Goal: Task Accomplishment & Management: Manage account settings

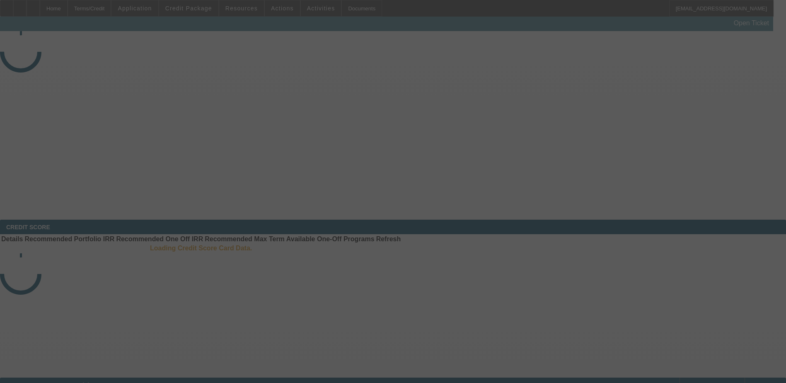
select select "3"
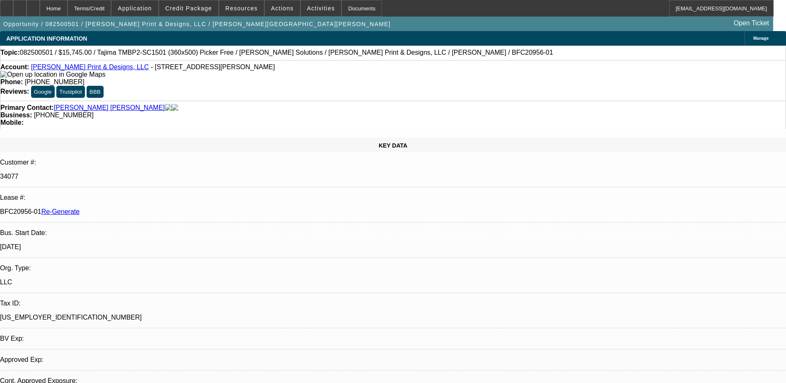
select select "0"
select select "2"
select select "0"
select select "1"
select select "2"
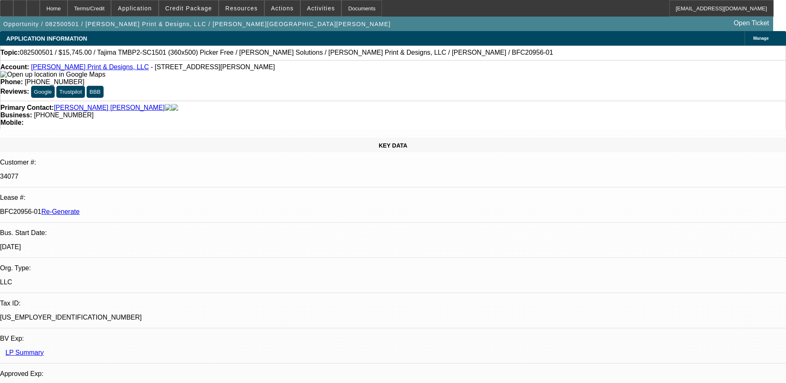
select select "6"
click at [342, 8] on div "Documents" at bounding box center [361, 8] width 41 height 17
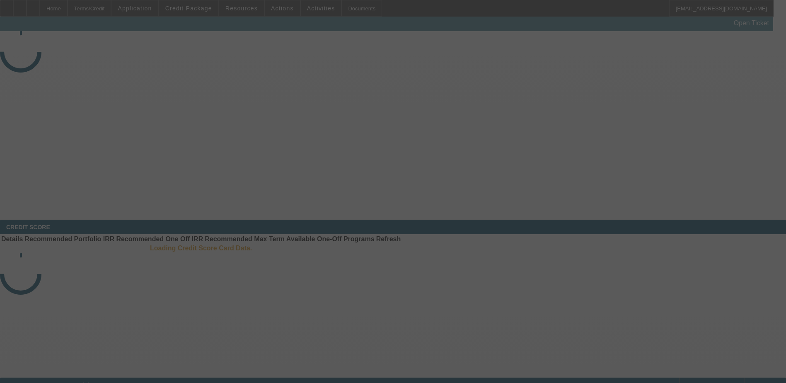
select select "3"
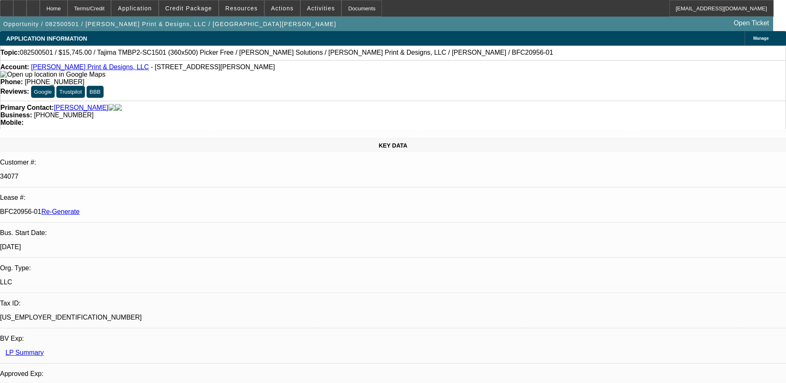
select select "0"
select select "2"
select select "0"
select select "1"
select select "2"
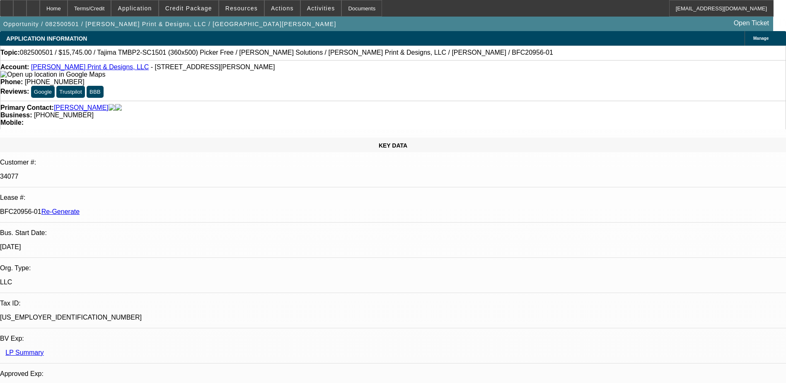
select select "6"
click at [349, 10] on div "Documents" at bounding box center [361, 8] width 41 height 17
click at [194, 11] on span "Credit Package" at bounding box center [188, 8] width 47 height 7
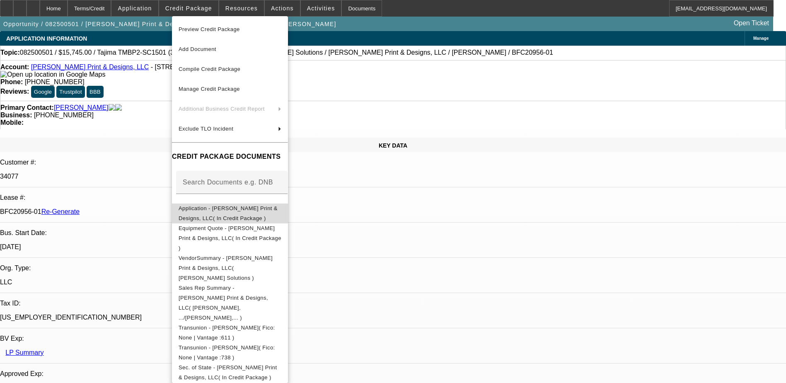
click at [241, 206] on span "Application - Castro Print & Designs, LLC( In Credit Package )" at bounding box center [230, 213] width 103 height 20
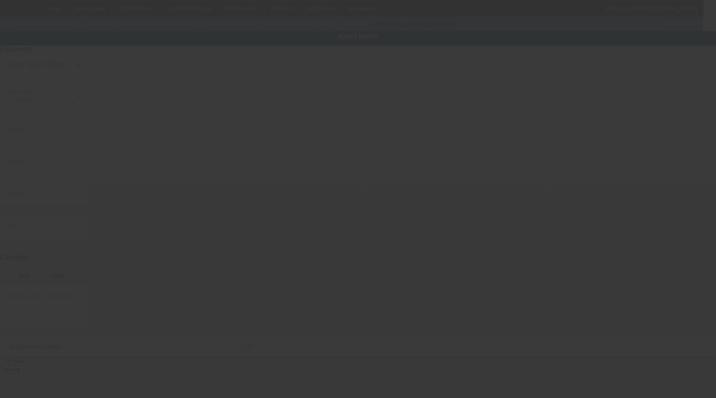
type input "Tajima"
type input "TMBP2-SC1501 (360x500) Picker Free"
radio input "true"
type textarea "15 Needle Single Head Embroidery Machine with Cap Driver with Support Shaft, (1…"
type input "501 Bailey St"
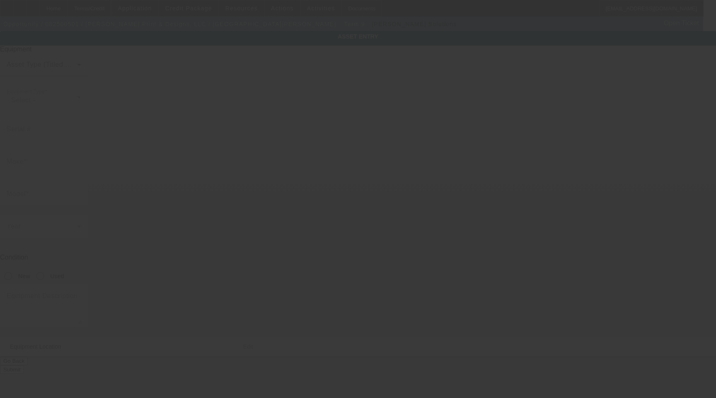
type input "Saginaw"
type input "76179"
type input "Tarrant"
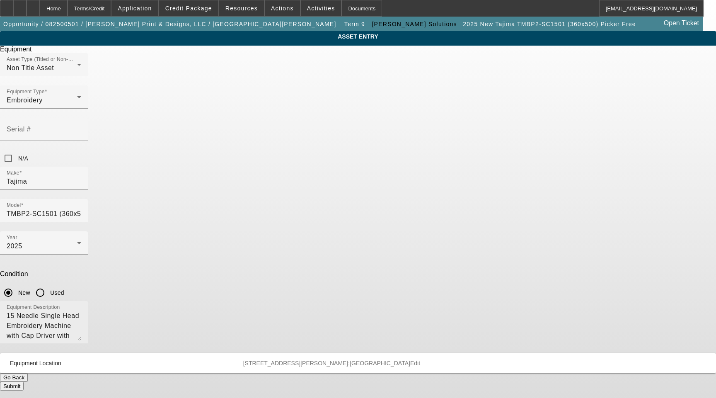
click at [81, 311] on textarea "15 Needle Single Head Embroidery Machine with Cap Driver with Support Shaft, (1…" at bounding box center [44, 326] width 75 height 30
type textarea "15 Needle Single Head Embroidery Machine with Cap Driver with Shaft, (1) Wide C…"
click at [24, 381] on button "Submit" at bounding box center [12, 385] width 24 height 9
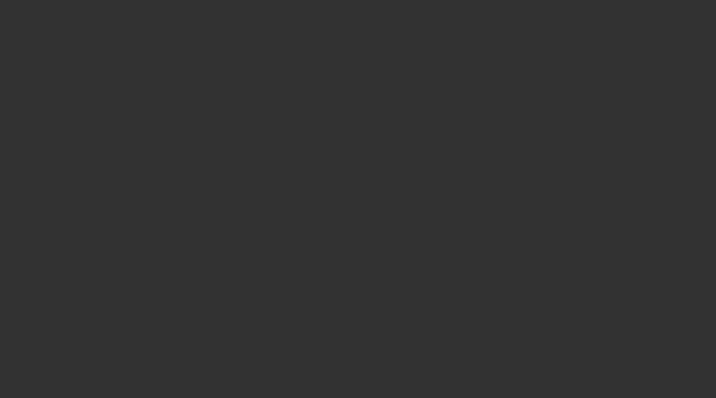
select select "3"
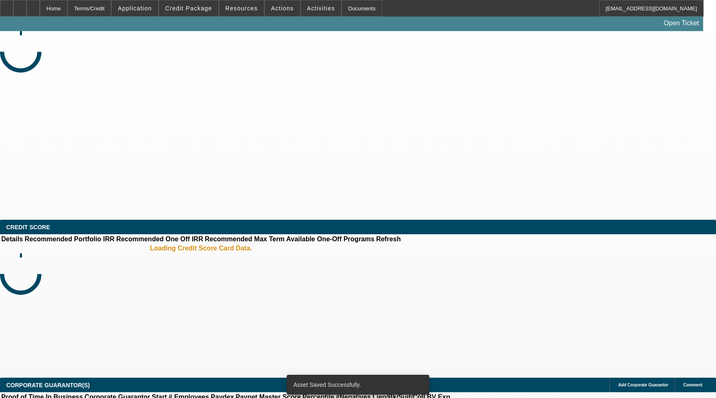
select select "0"
select select "2"
select select "0"
select select "6"
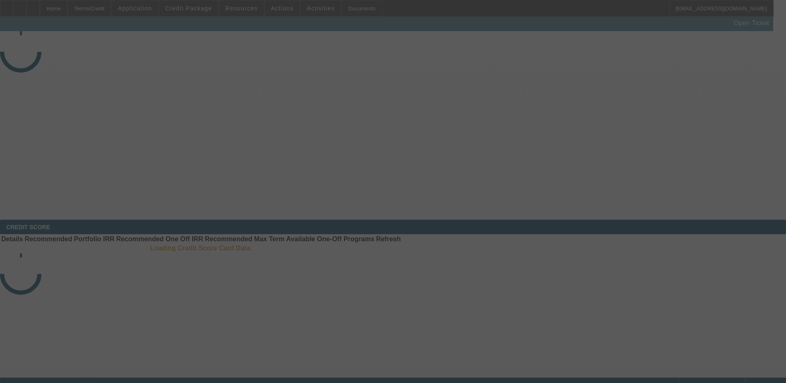
select select "3"
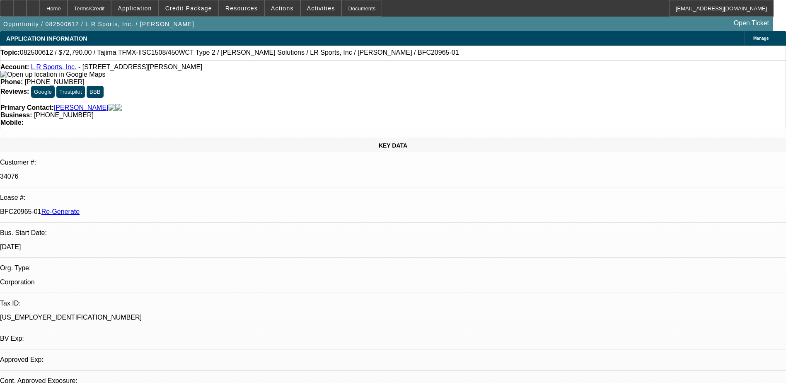
select select "0"
select select "2"
select select "0"
select select "6"
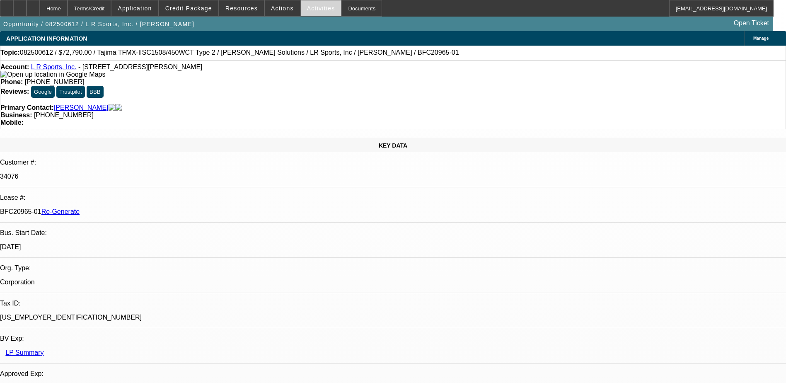
click at [312, 8] on span "Activities" at bounding box center [321, 8] width 28 height 7
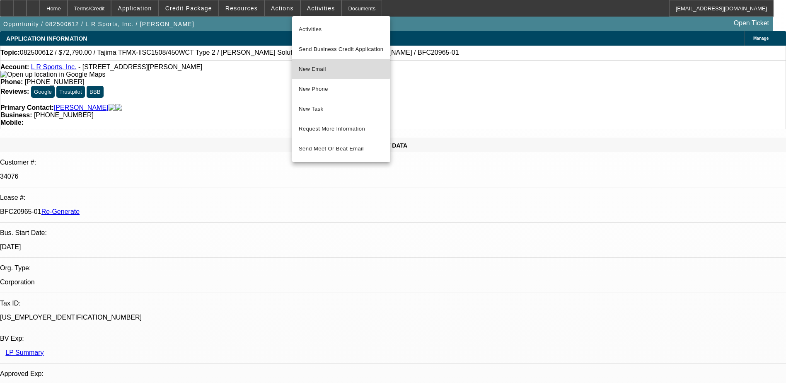
click at [324, 63] on button "New Email" at bounding box center [341, 69] width 98 height 20
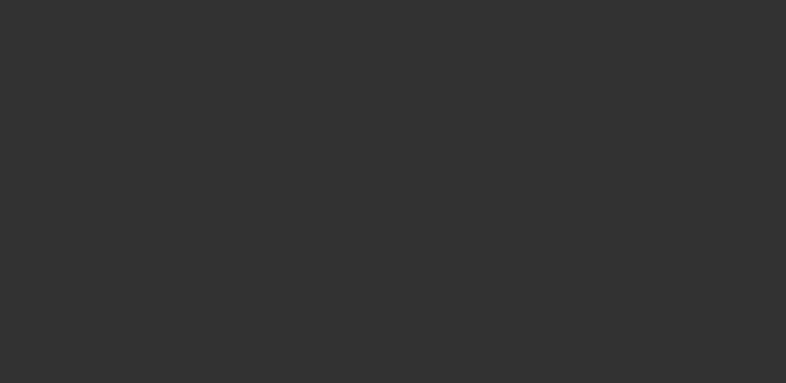
select select "4"
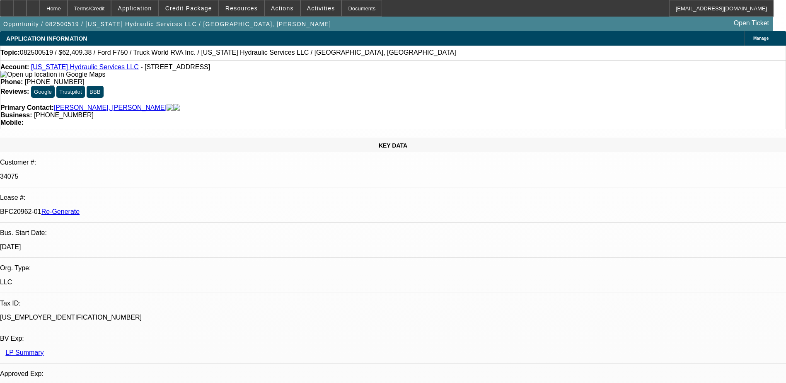
select select "0.1"
select select "0"
select select "1"
select select "2"
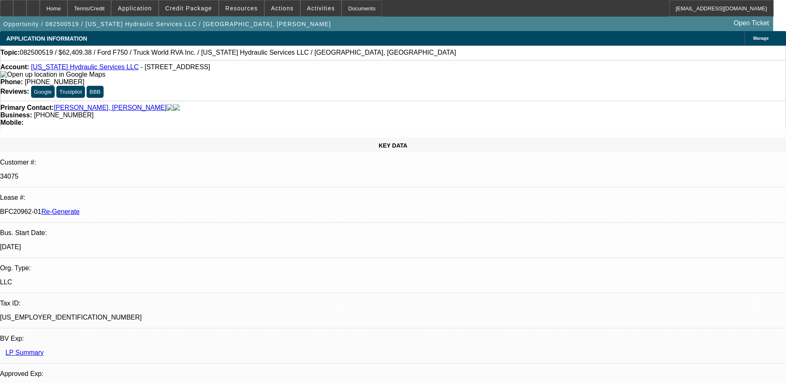
select select "6"
click at [345, 12] on div "Documents" at bounding box center [361, 8] width 41 height 17
click at [103, 2] on div "Terms/Credit" at bounding box center [90, 8] width 44 height 17
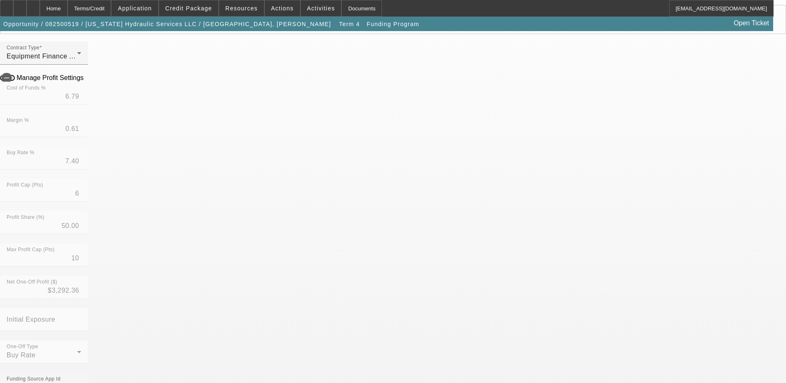
scroll to position [124, 0]
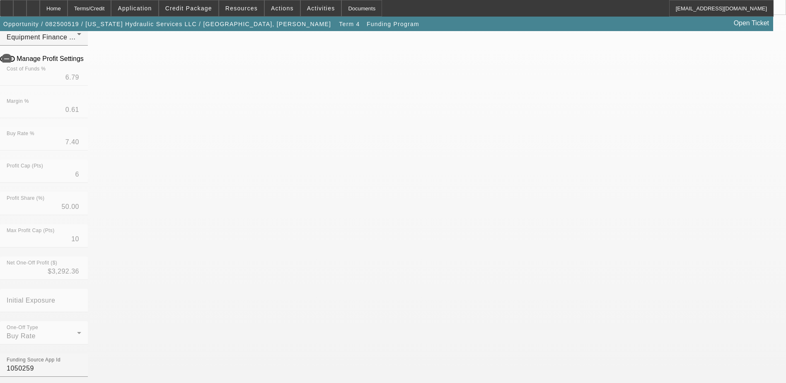
click at [322, 330] on mat-option "No" at bounding box center [332, 333] width 109 height 20
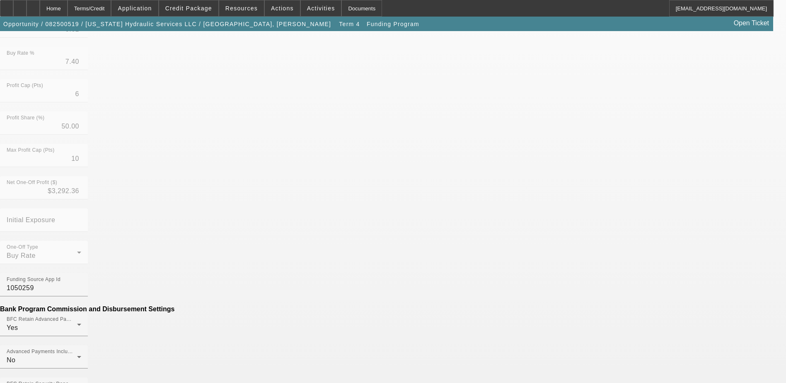
scroll to position [207, 0]
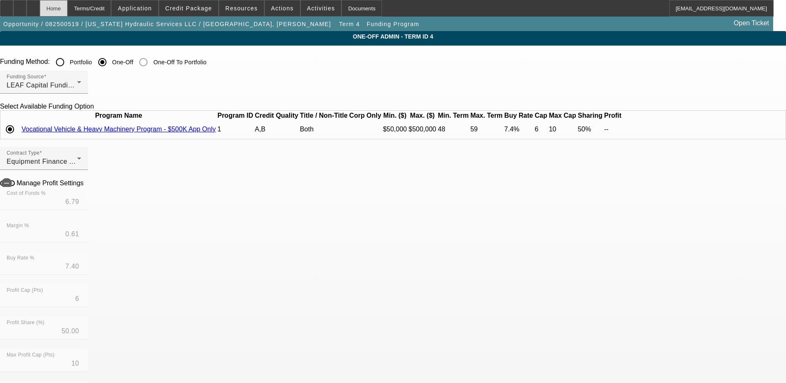
click at [68, 6] on div "Home" at bounding box center [54, 8] width 28 height 17
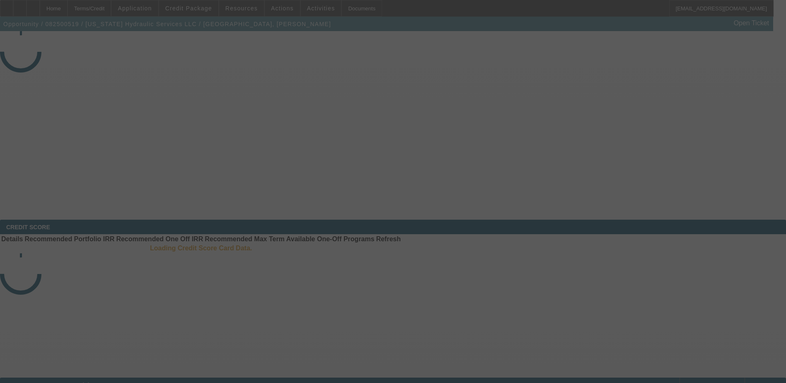
select select "4"
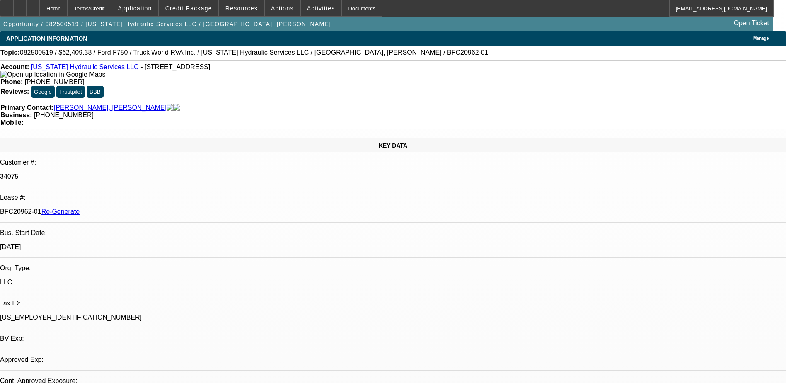
select select "0.1"
select select "0"
select select "2"
select select "0"
select select "6"
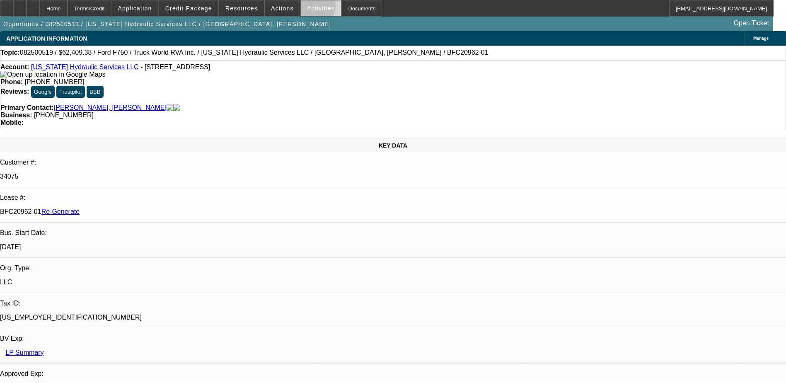
click at [307, 7] on span "Activities" at bounding box center [321, 8] width 28 height 7
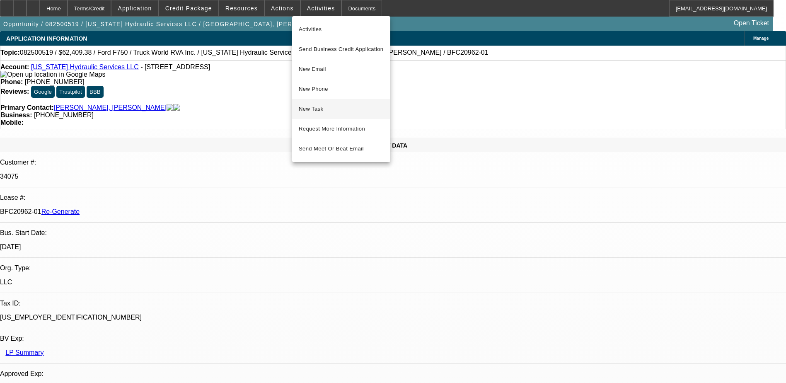
click at [338, 102] on button "New Task" at bounding box center [341, 109] width 98 height 20
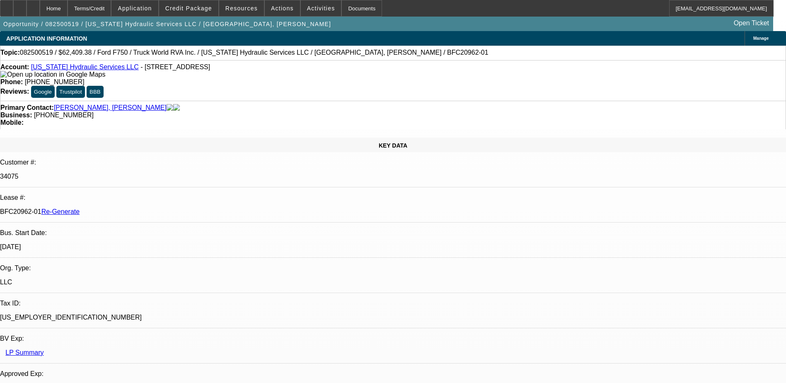
click at [109, 208] on p "BFC20962-01 Re-Generate" at bounding box center [393, 211] width 786 height 7
copy p "BFC20962"
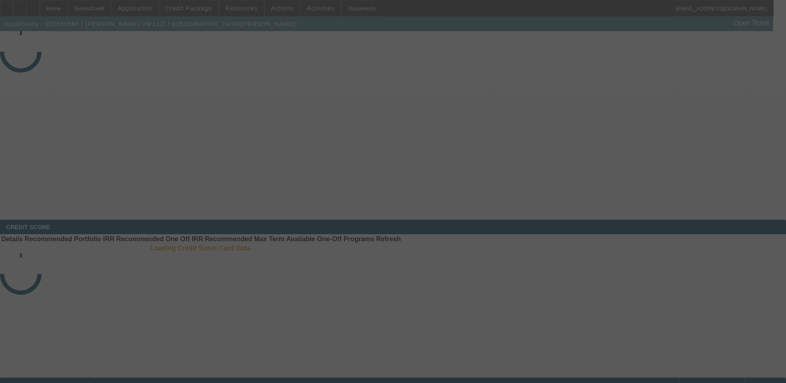
select select "4"
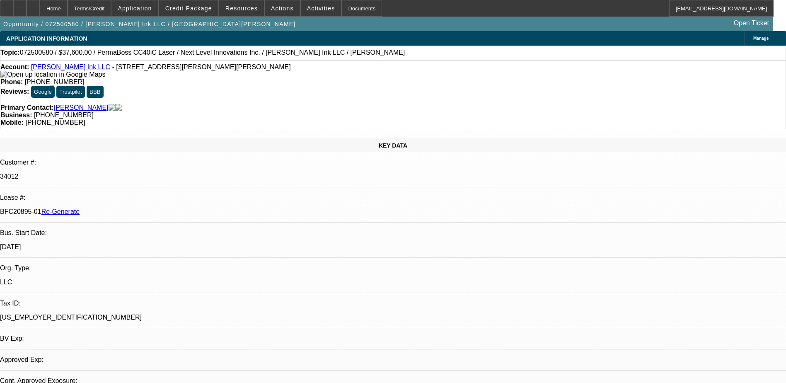
select select "0"
select select "1"
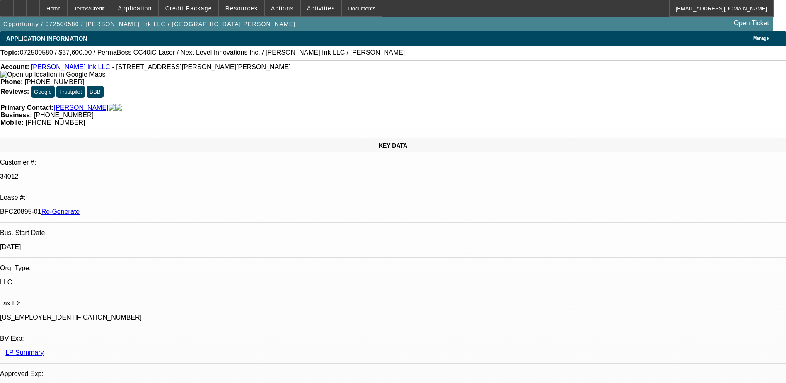
select select "6"
click at [104, 8] on div "Terms/Credit" at bounding box center [90, 8] width 44 height 17
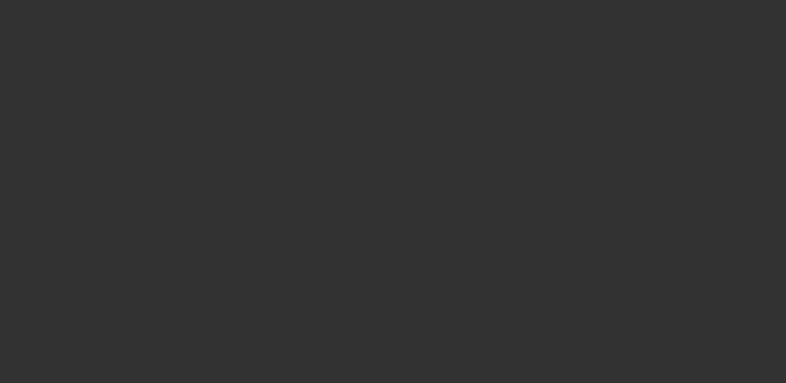
radio input "true"
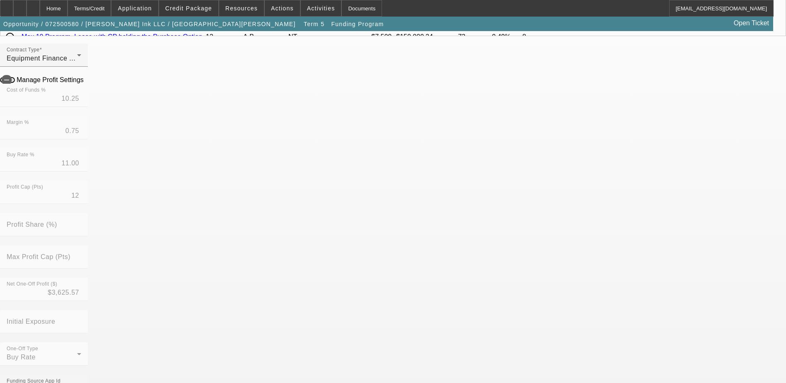
scroll to position [166, 0]
click at [322, 342] on mat-option "No" at bounding box center [332, 340] width 109 height 20
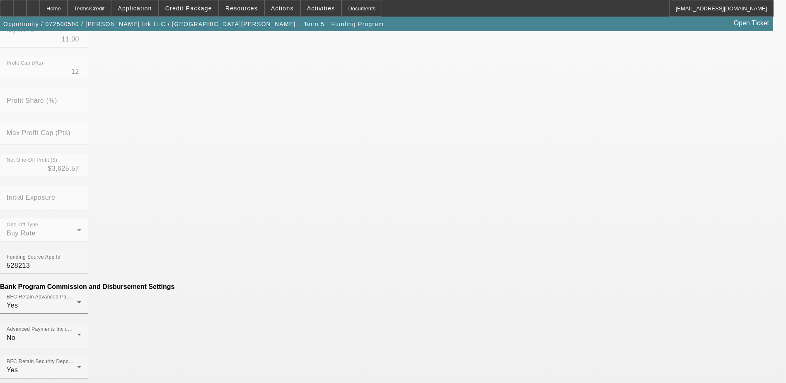
scroll to position [290, 0]
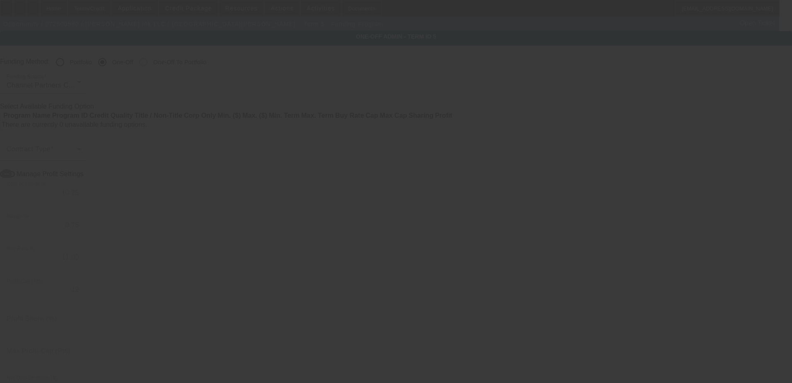
radio input "true"
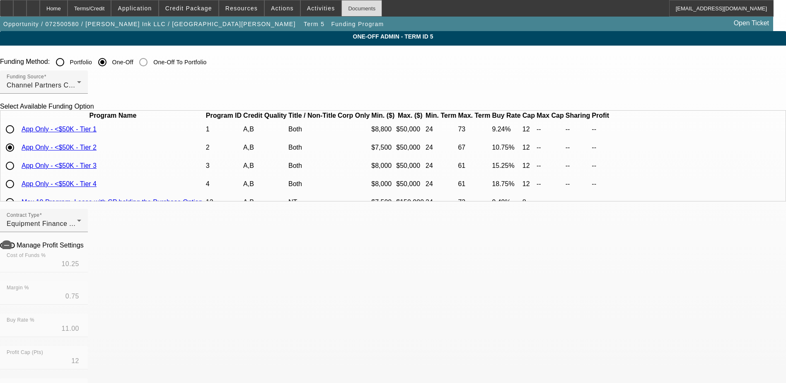
click at [350, 5] on div "Documents" at bounding box center [361, 8] width 41 height 17
click at [68, 9] on div "Home" at bounding box center [54, 8] width 28 height 17
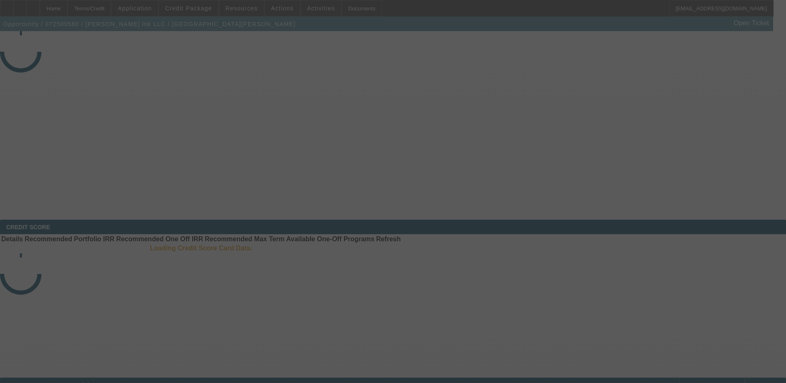
select select "4"
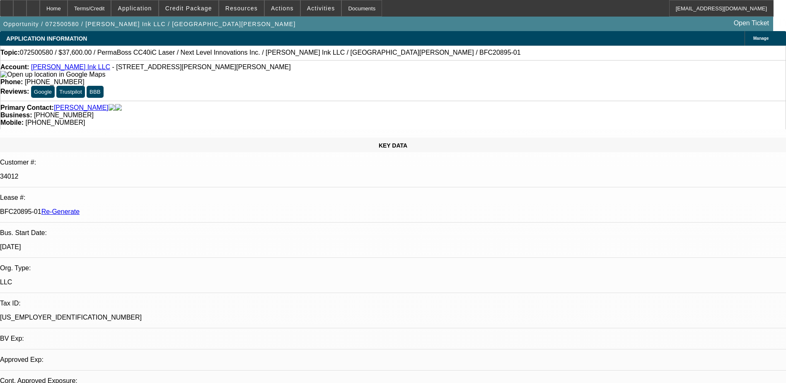
select select "0"
select select "1"
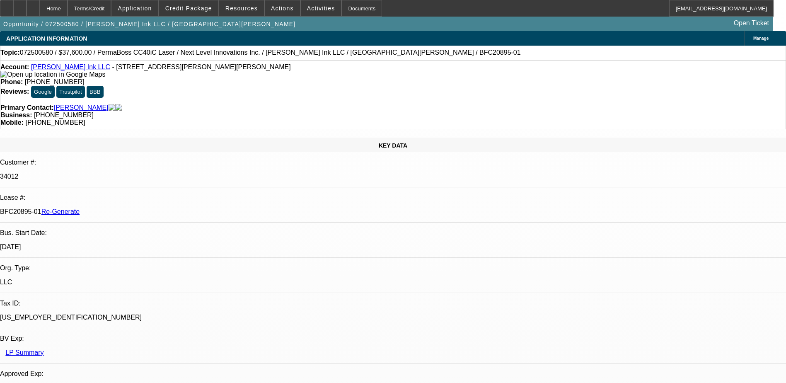
select select "6"
drag, startPoint x: 99, startPoint y: 140, endPoint x: 131, endPoint y: 138, distance: 31.9
click at [131, 208] on p "BFC20895-01 Re-Generate" at bounding box center [393, 211] width 786 height 7
copy p "BFC20895-01"
click at [309, 8] on span "Activities" at bounding box center [321, 8] width 28 height 7
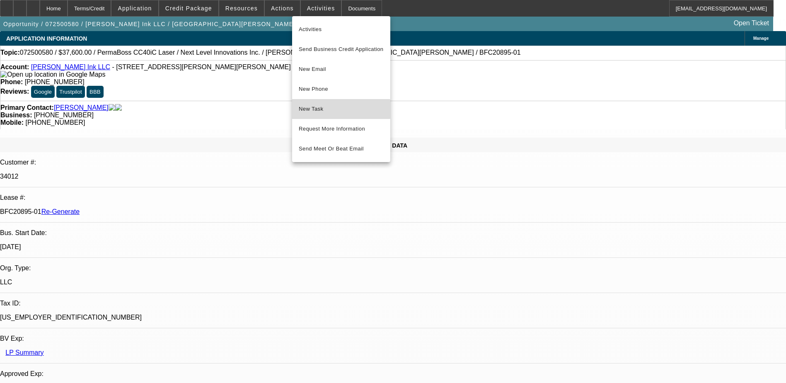
click at [310, 109] on span "New Task" at bounding box center [341, 109] width 85 height 10
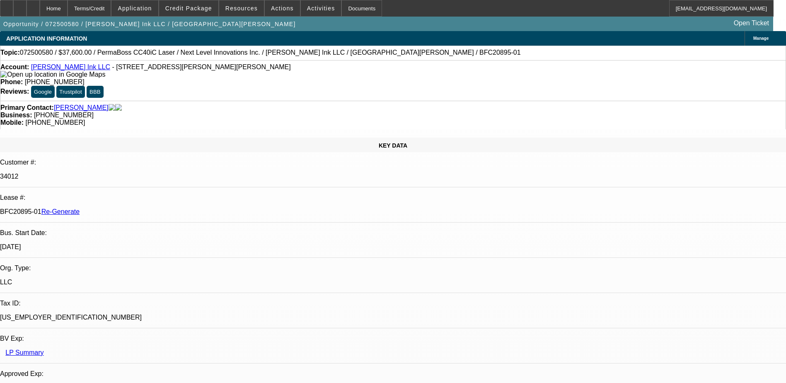
click at [380, 54] on div "Topic: 072500580 / $37,600.00 / PermaBoss CC40iC Laser / Next Level Innovations…" at bounding box center [392, 52] width 785 height 7
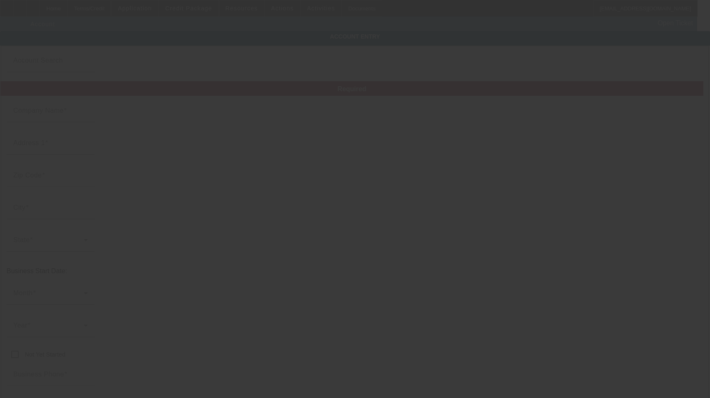
type input "[PERSON_NAME] Ink LLC"
type input "[STREET_ADDRESS][PERSON_NAME]"
type input "99025"
type input "[PERSON_NAME] Lake"
type input "[PHONE_NUMBER]"
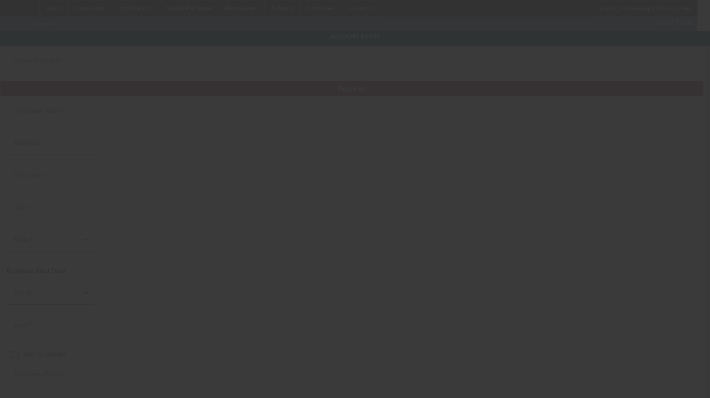
type input "[EMAIL_ADDRESS][DOMAIN_NAME]"
type input "[GEOGRAPHIC_DATA]"
type input "[US_EMPLOYER_IDENTIFICATION_NUMBER]"
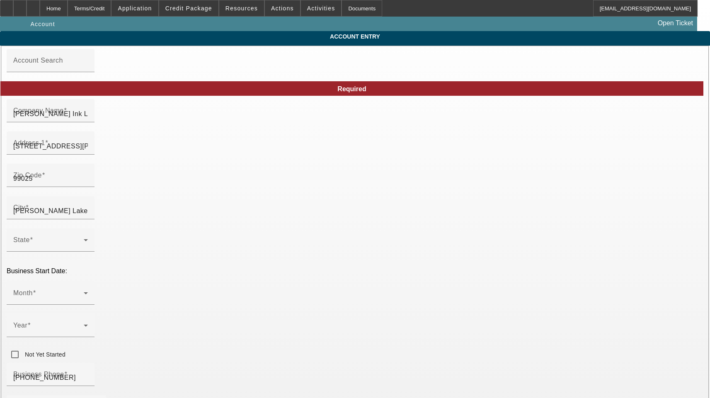
type input "[DATE]"
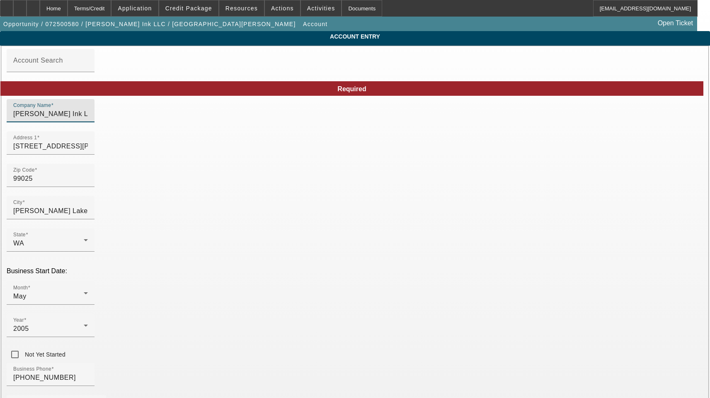
drag, startPoint x: 182, startPoint y: 117, endPoint x: 55, endPoint y: 109, distance: 127.0
drag, startPoint x: 531, startPoint y: 328, endPoint x: 407, endPoint y: 313, distance: 124.3
drag, startPoint x: 438, startPoint y: 186, endPoint x: 322, endPoint y: 192, distance: 116.1
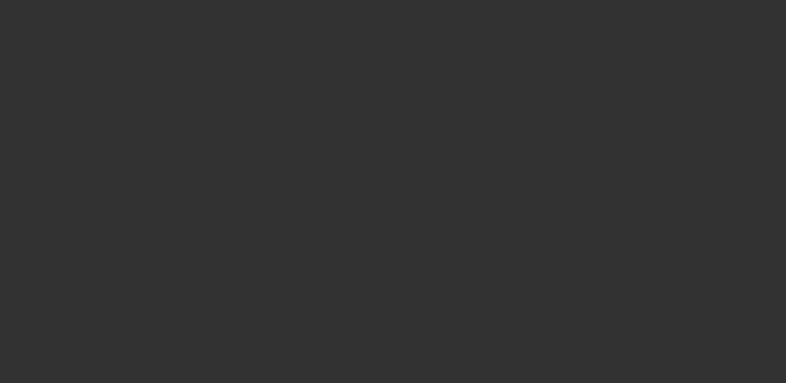
select select "4"
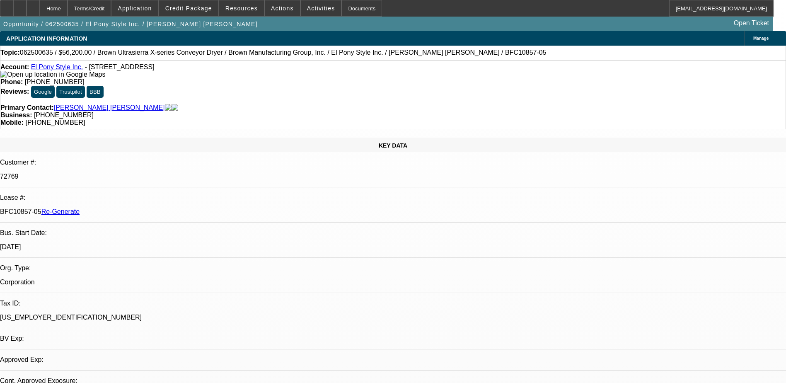
select select "0"
select select "2"
select select "0.1"
select select "1"
select select "2"
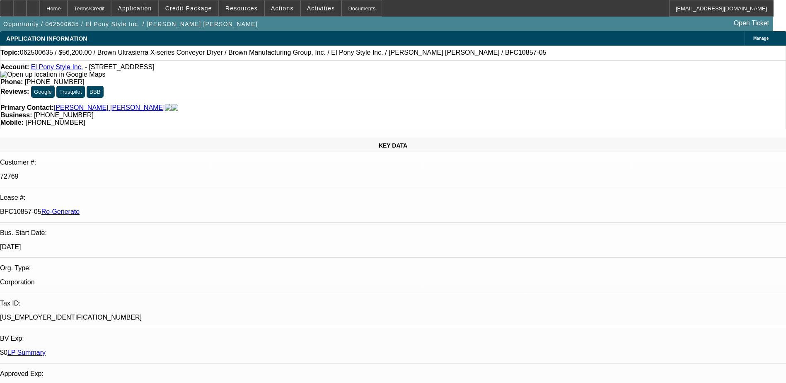
select select "4"
drag, startPoint x: 97, startPoint y: 141, endPoint x: 131, endPoint y: 145, distance: 33.8
click at [131, 208] on div "BFC10857-05 Re-Generate" at bounding box center [393, 211] width 786 height 7
copy p "BFC10857-05"
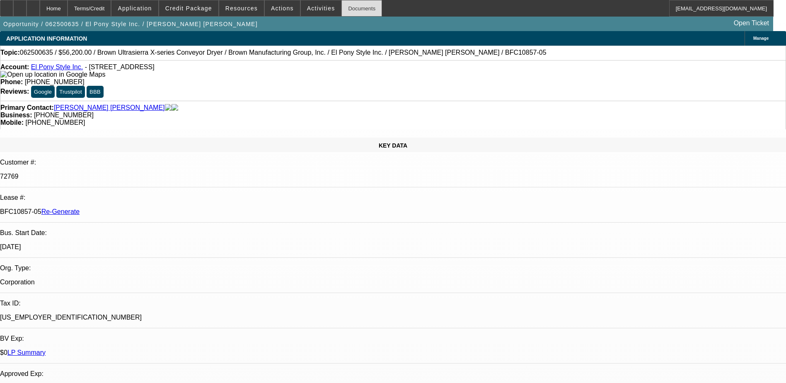
click at [344, 10] on div "Documents" at bounding box center [361, 8] width 41 height 17
click at [210, 11] on span "Credit Package" at bounding box center [188, 8] width 47 height 7
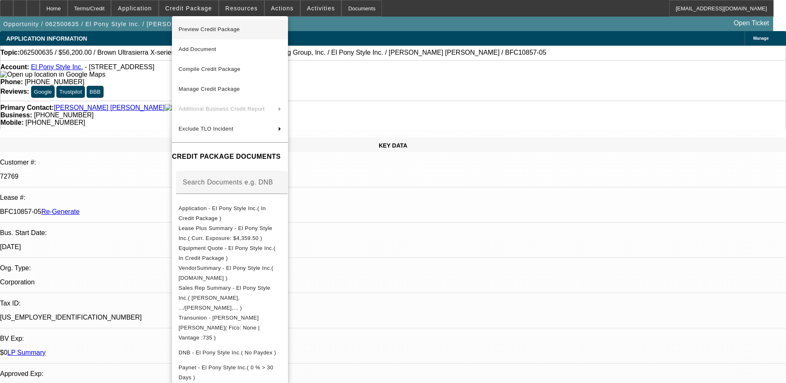
click at [230, 31] on span "Preview Credit Package" at bounding box center [209, 29] width 61 height 6
